Goal: Task Accomplishment & Management: Complete application form

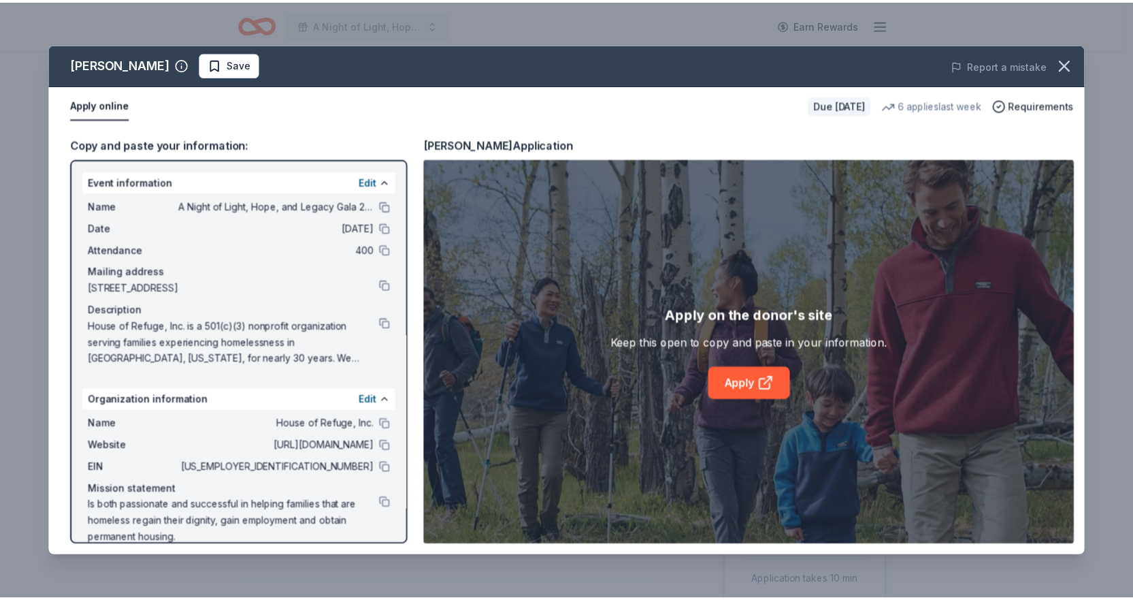
scroll to position [68, 0]
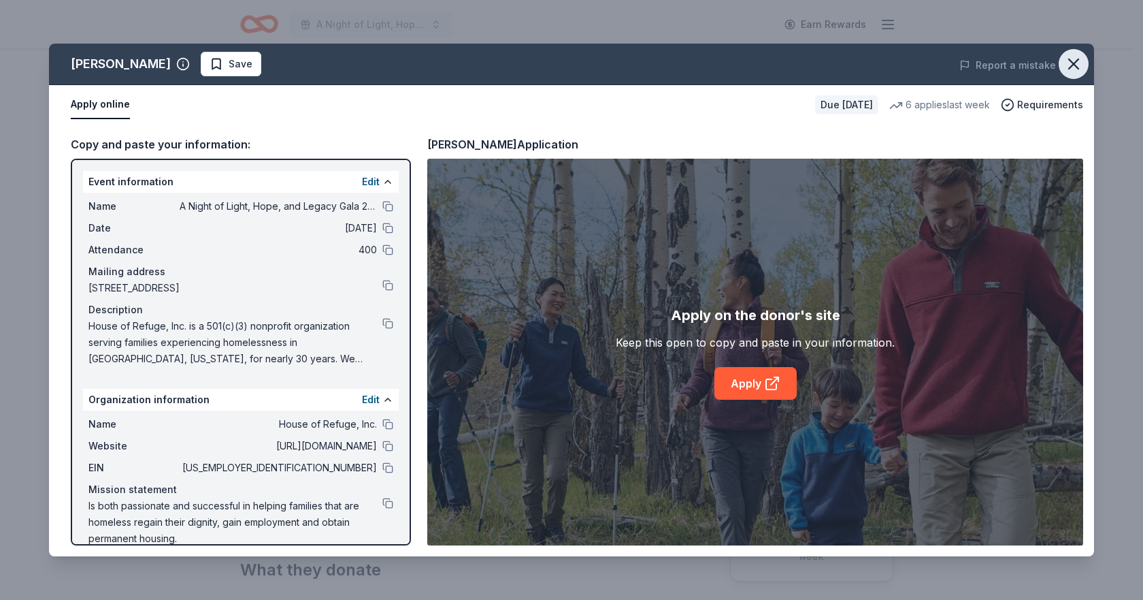
click at [1079, 63] on icon "button" at bounding box center [1074, 63] width 19 height 19
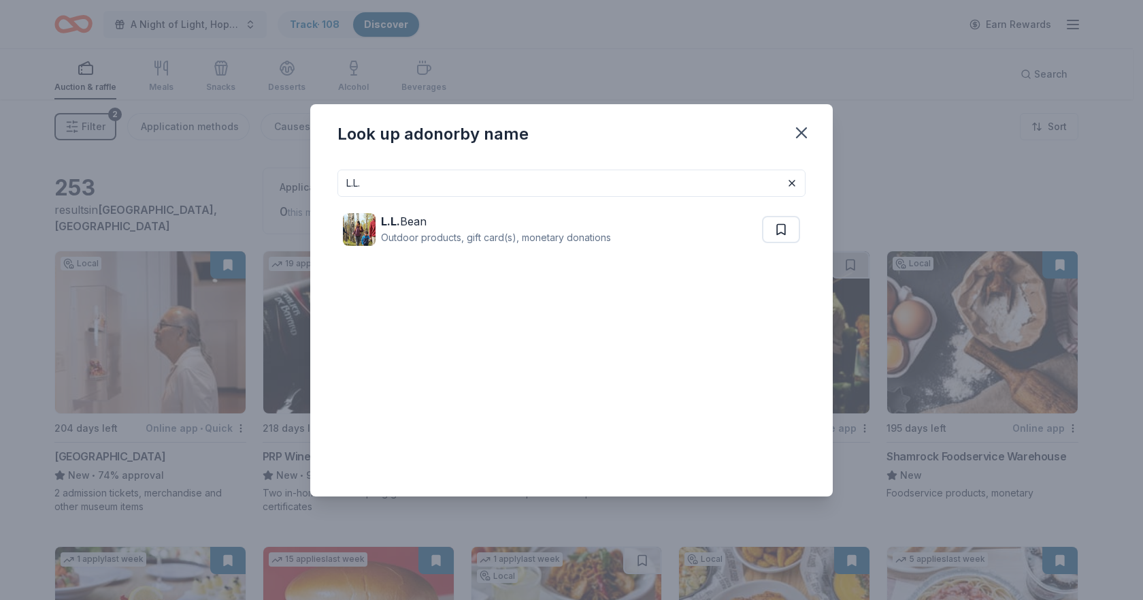
drag, startPoint x: 615, startPoint y: 180, endPoint x: 204, endPoint y: 189, distance: 410.5
click at [204, 189] on div "Look up a donor by name L.L. L.L. Bean Outdoor products, gift card(s), monetary…" at bounding box center [571, 300] width 1143 height 600
click at [807, 122] on button "button" at bounding box center [802, 133] width 30 height 30
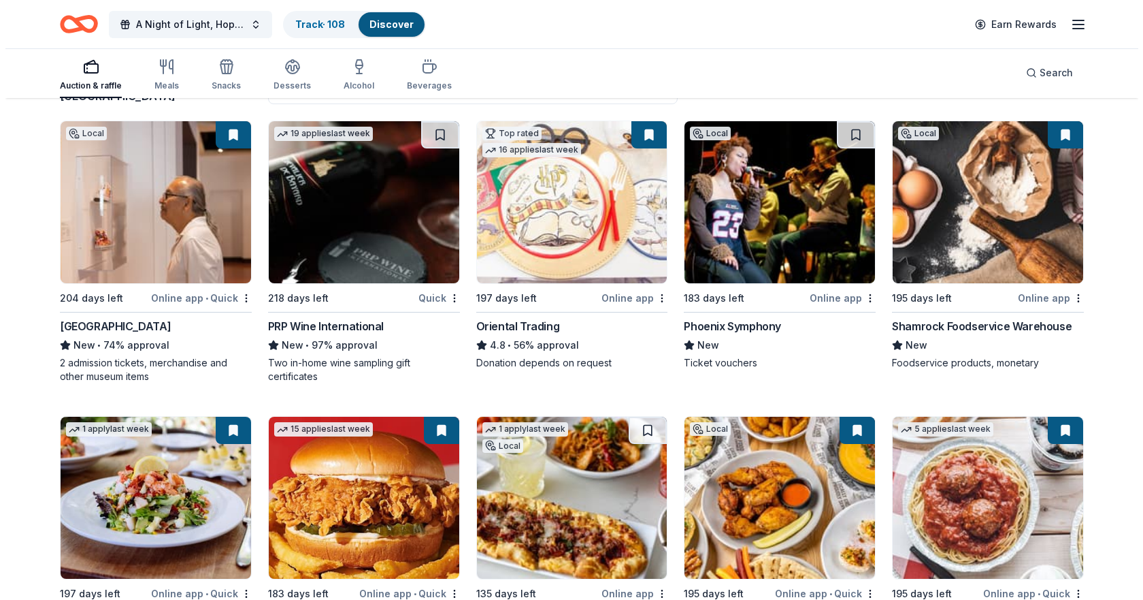
scroll to position [136, 0]
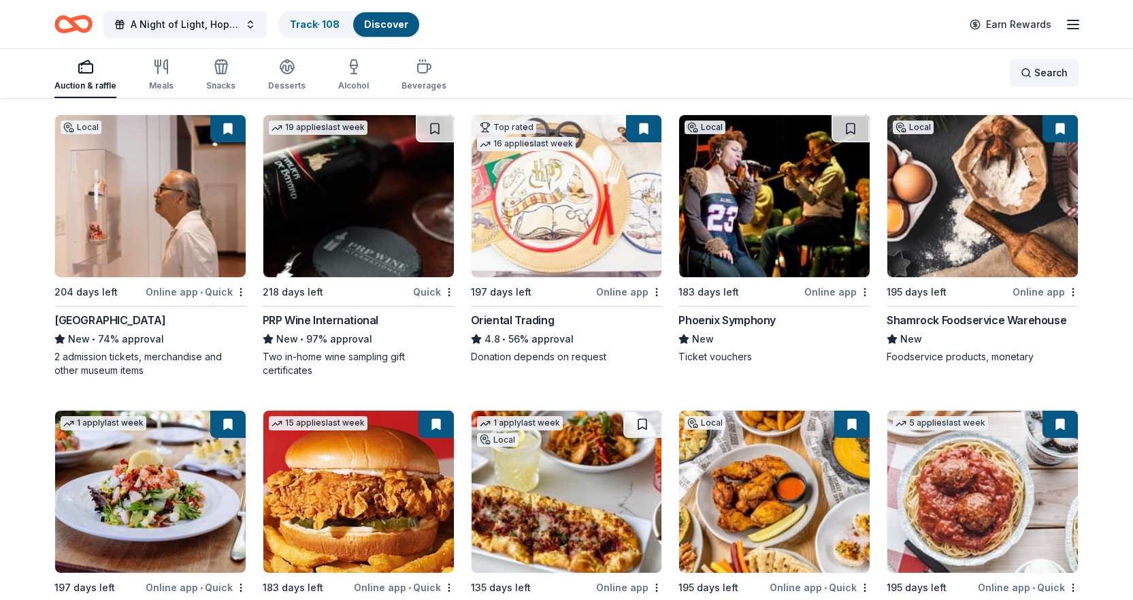
click at [1031, 67] on div "Search" at bounding box center [1044, 73] width 47 height 16
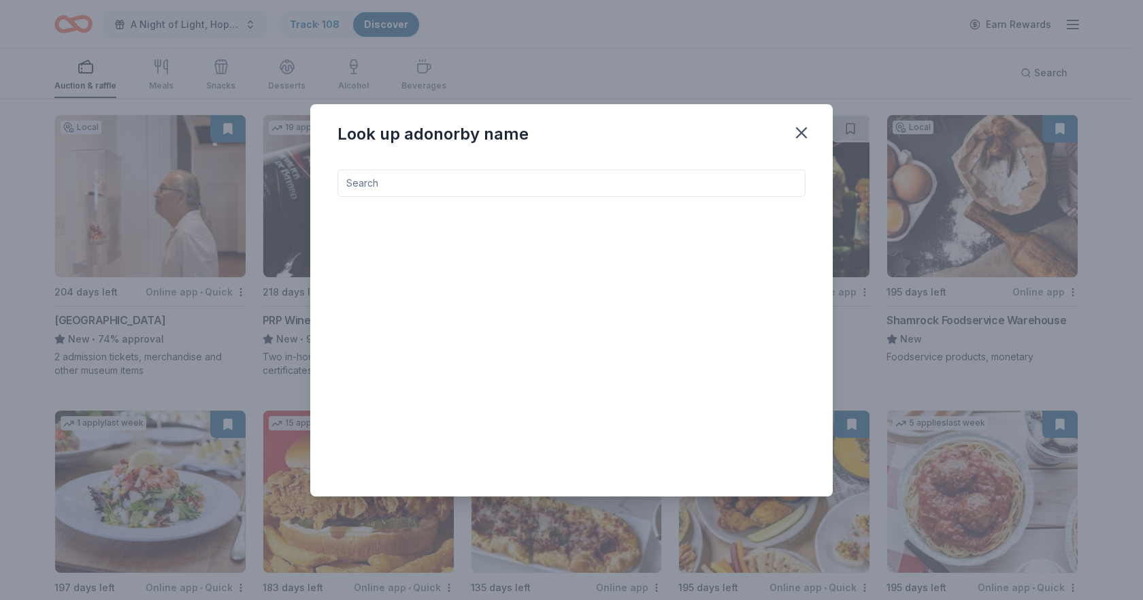
click at [502, 178] on input at bounding box center [572, 182] width 468 height 27
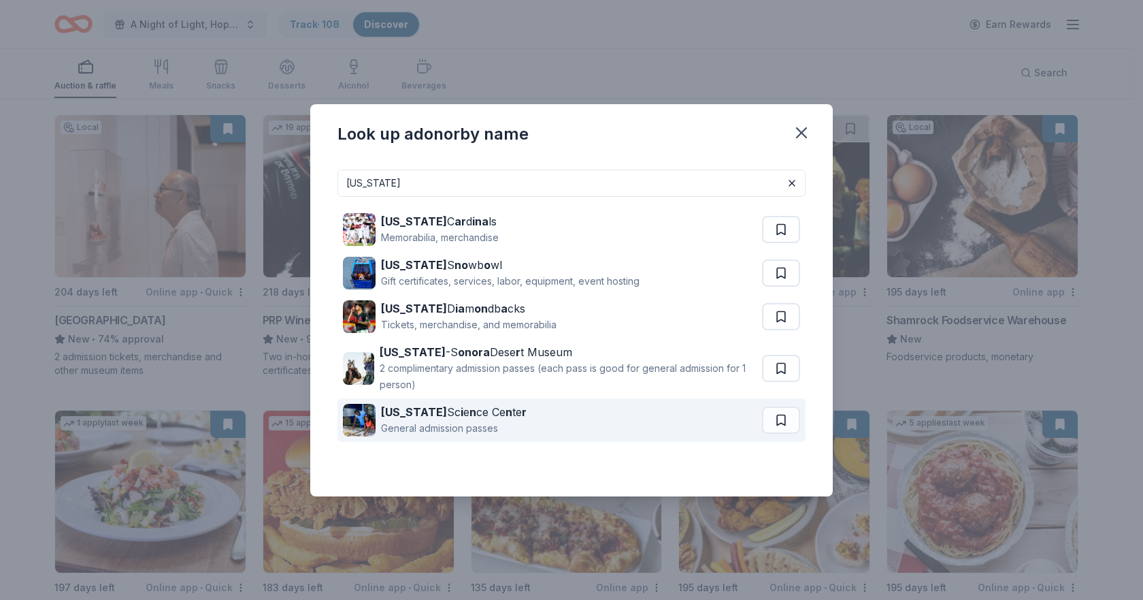
click at [472, 414] on div "Arizona Sc i e n ce Ce n te r" at bounding box center [454, 412] width 146 height 16
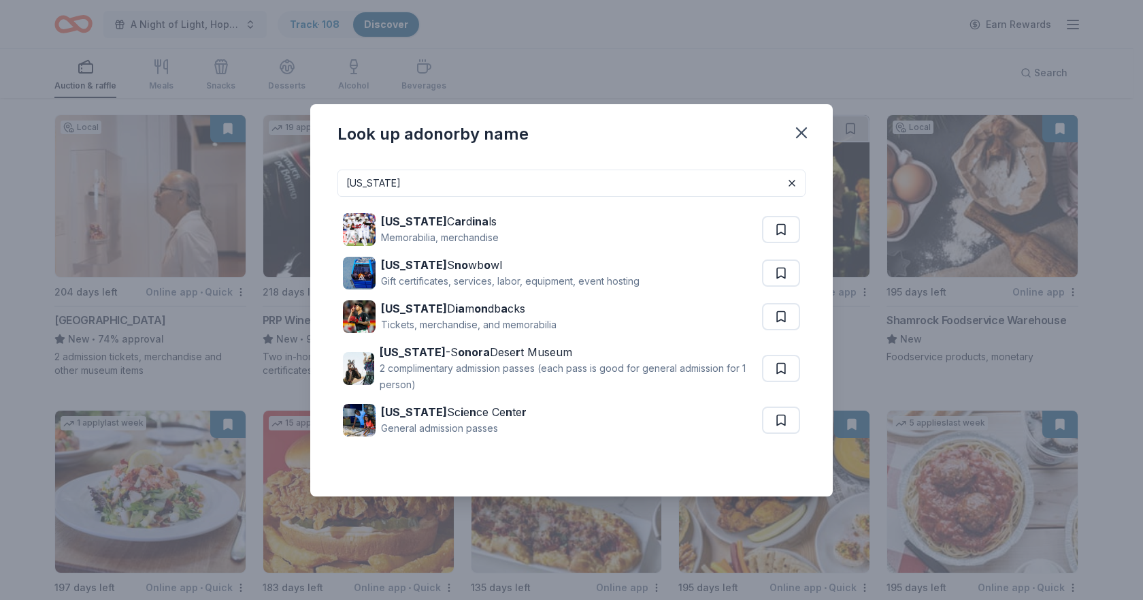
drag, startPoint x: 411, startPoint y: 182, endPoint x: 235, endPoint y: 166, distance: 176.4
click at [235, 166] on div "Look up a donor by name arizona Arizona C ar d ina ls Memorabilia, merchandise …" at bounding box center [571, 300] width 1143 height 600
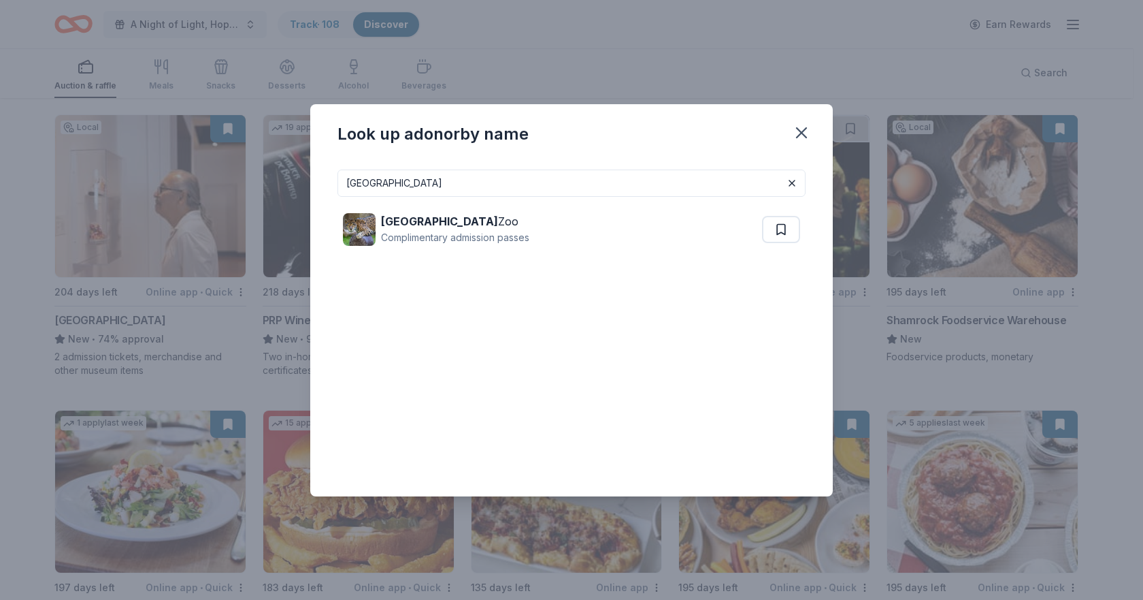
type input "reid park zoo"
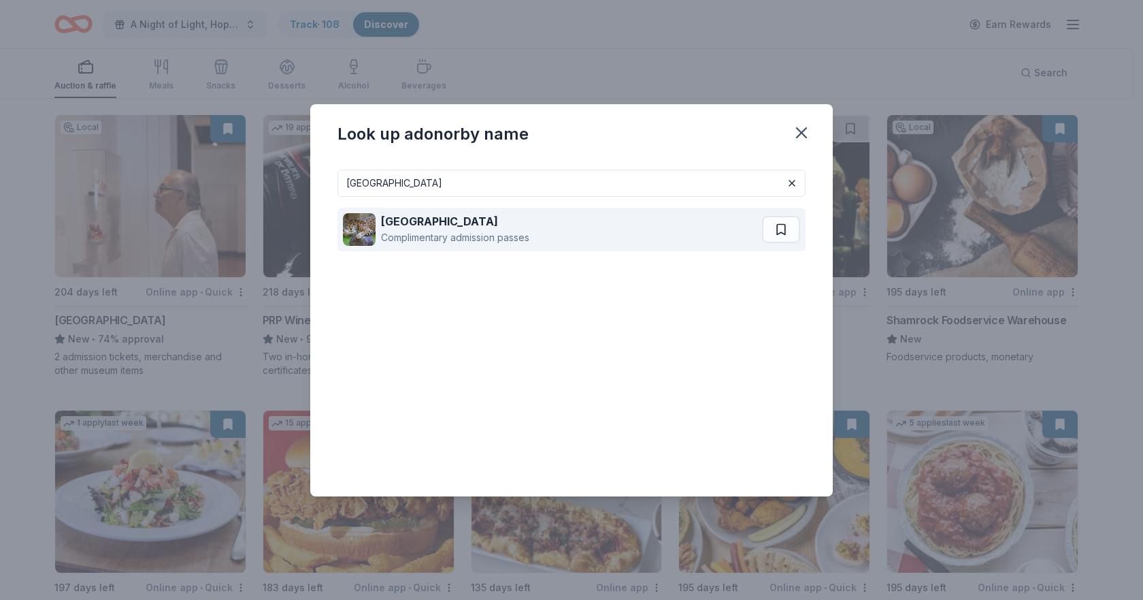
click at [429, 231] on div "Complimentary admission passes" at bounding box center [455, 237] width 148 height 16
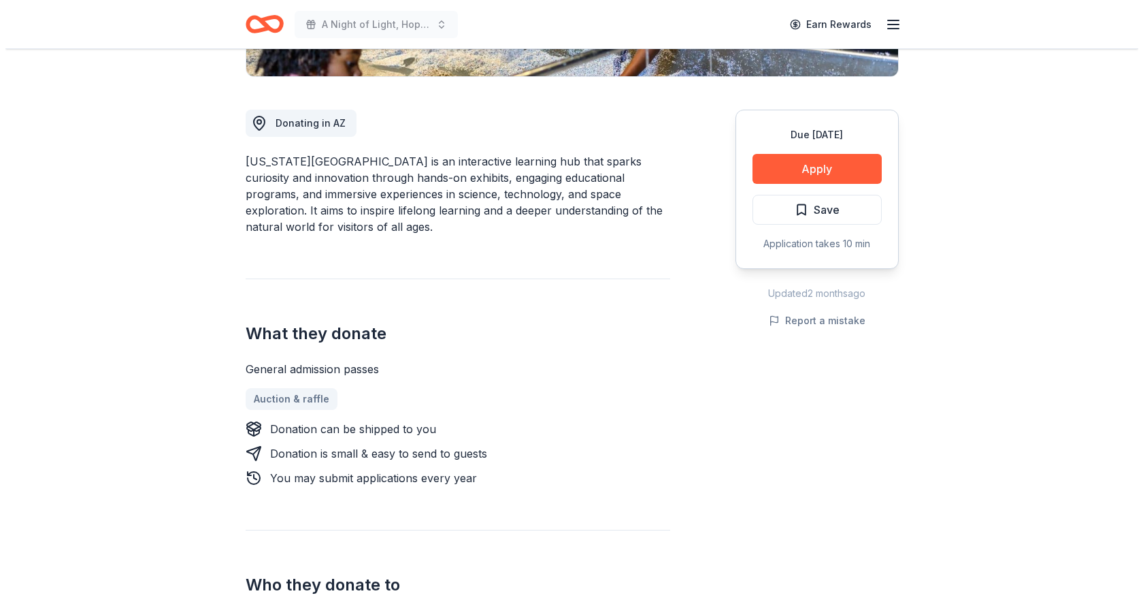
scroll to position [272, 0]
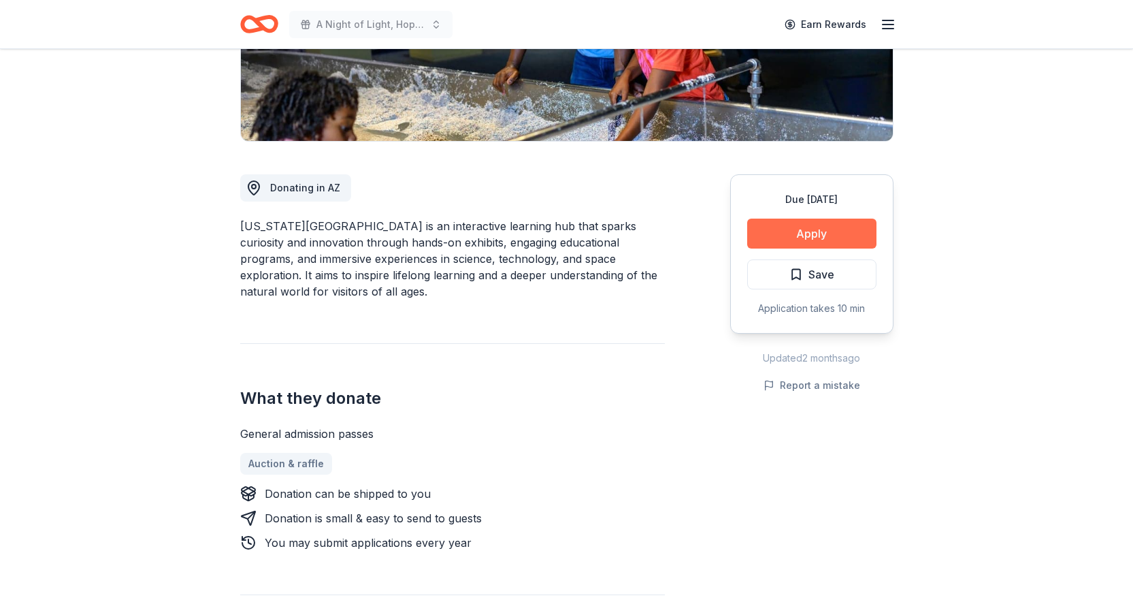
click at [800, 235] on button "Apply" at bounding box center [811, 233] width 129 height 30
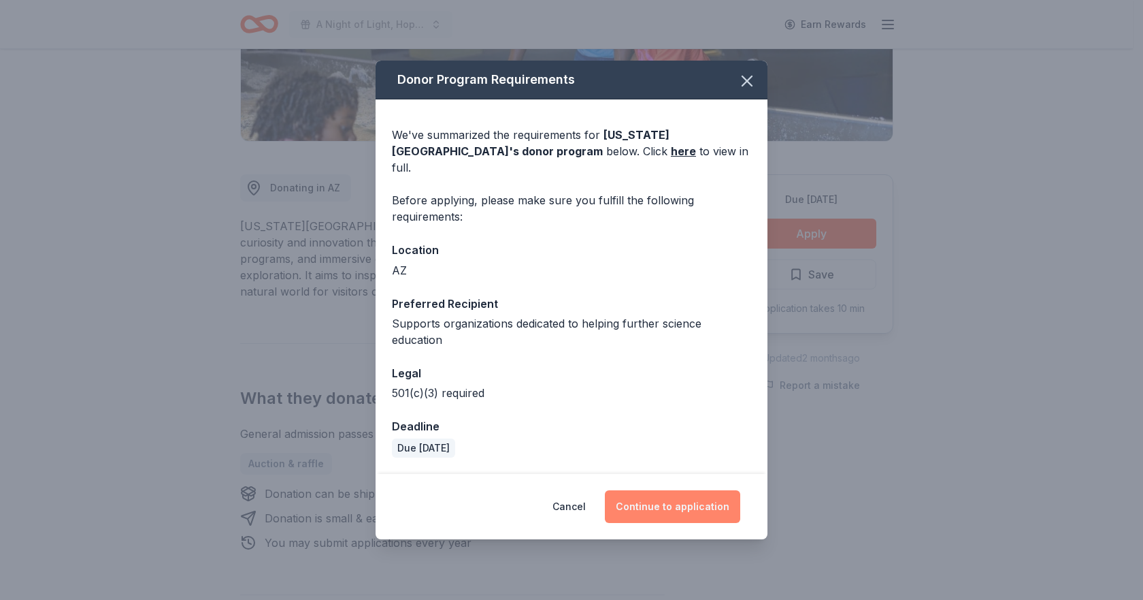
click at [721, 507] on button "Continue to application" at bounding box center [672, 506] width 135 height 33
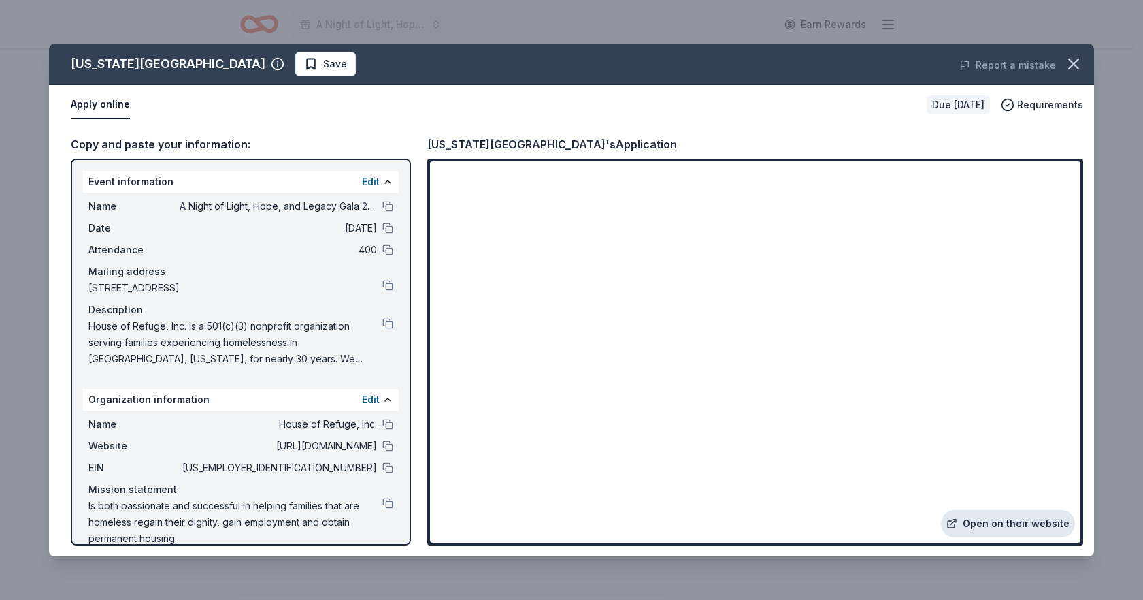
click at [1003, 516] on link "Open on their website" at bounding box center [1008, 523] width 134 height 27
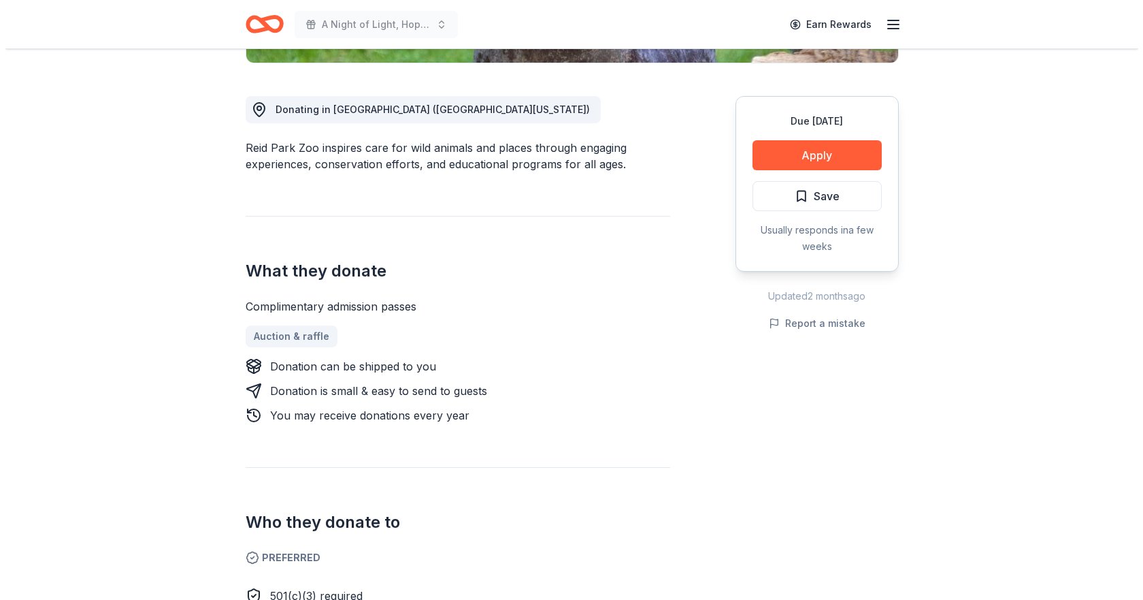
scroll to position [340, 0]
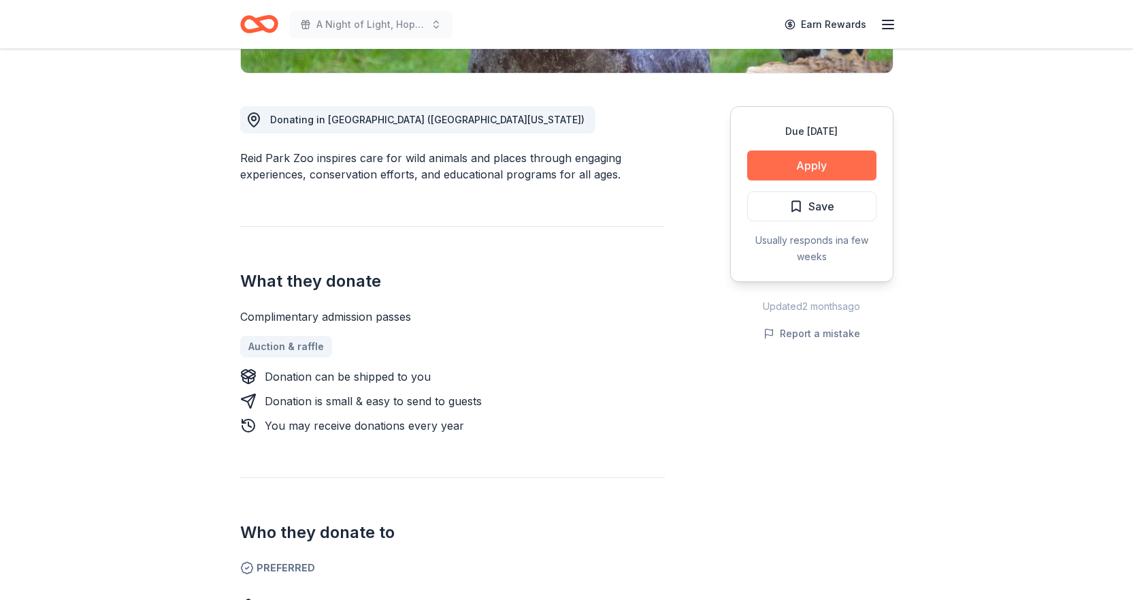
click at [815, 159] on button "Apply" at bounding box center [811, 165] width 129 height 30
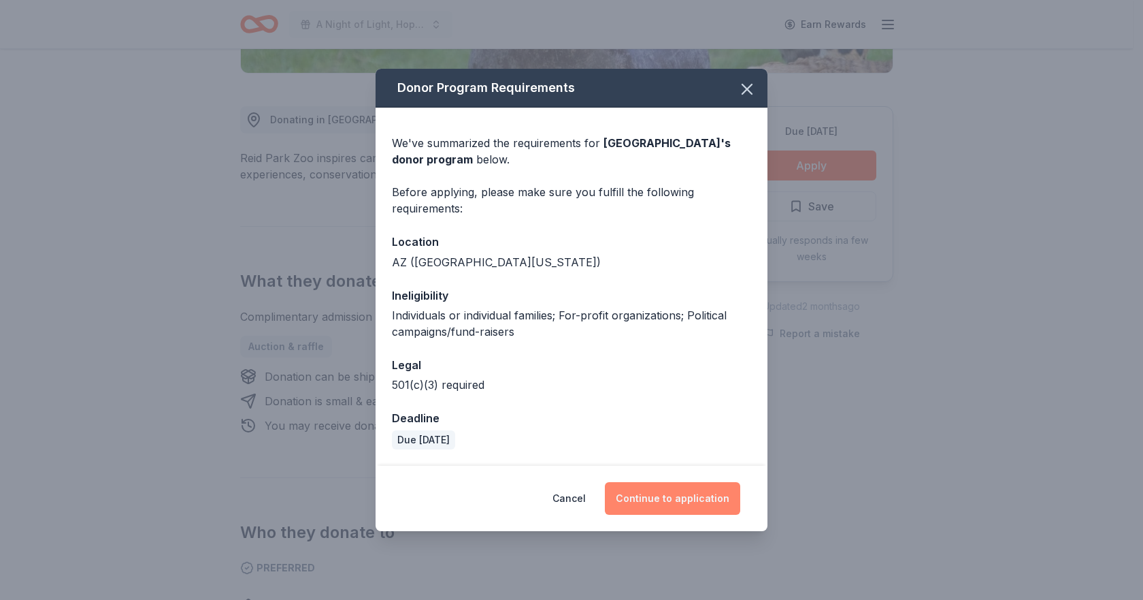
click at [698, 491] on button "Continue to application" at bounding box center [672, 498] width 135 height 33
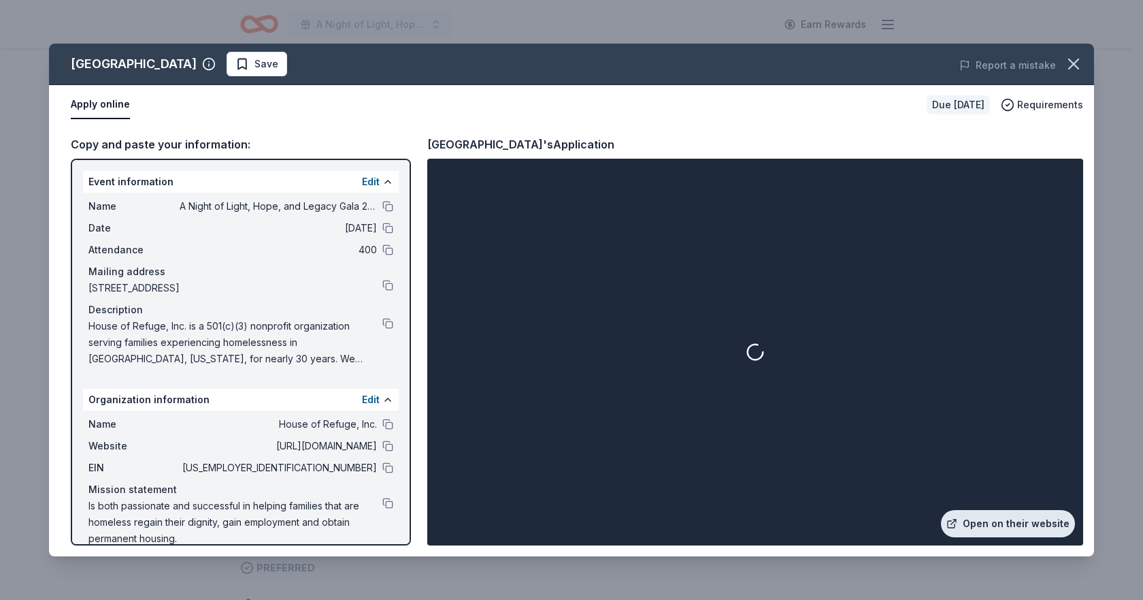
click at [997, 523] on link "Open on their website" at bounding box center [1008, 523] width 134 height 27
